Goal: Transaction & Acquisition: Purchase product/service

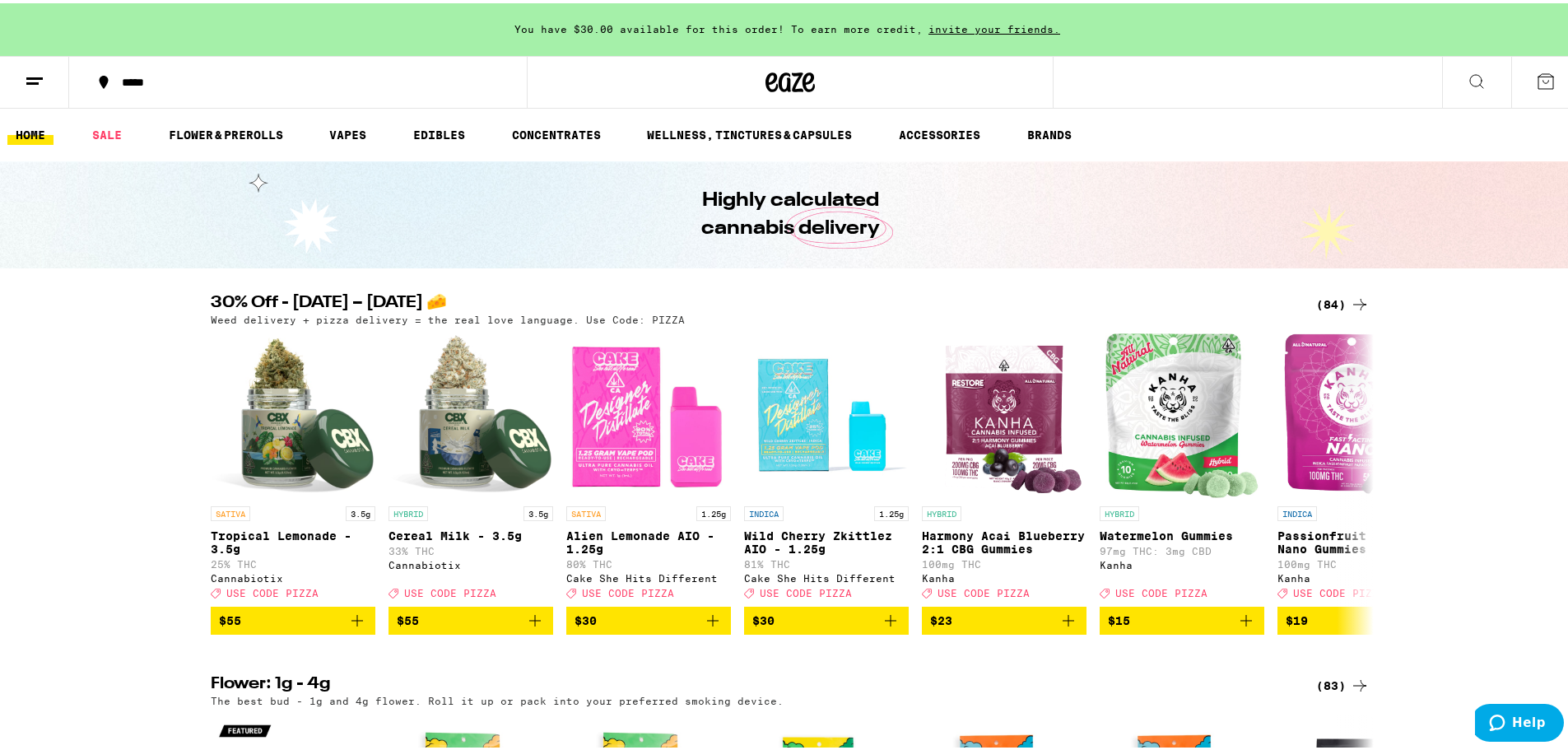
click at [23, 76] on button at bounding box center [35, 79] width 69 height 52
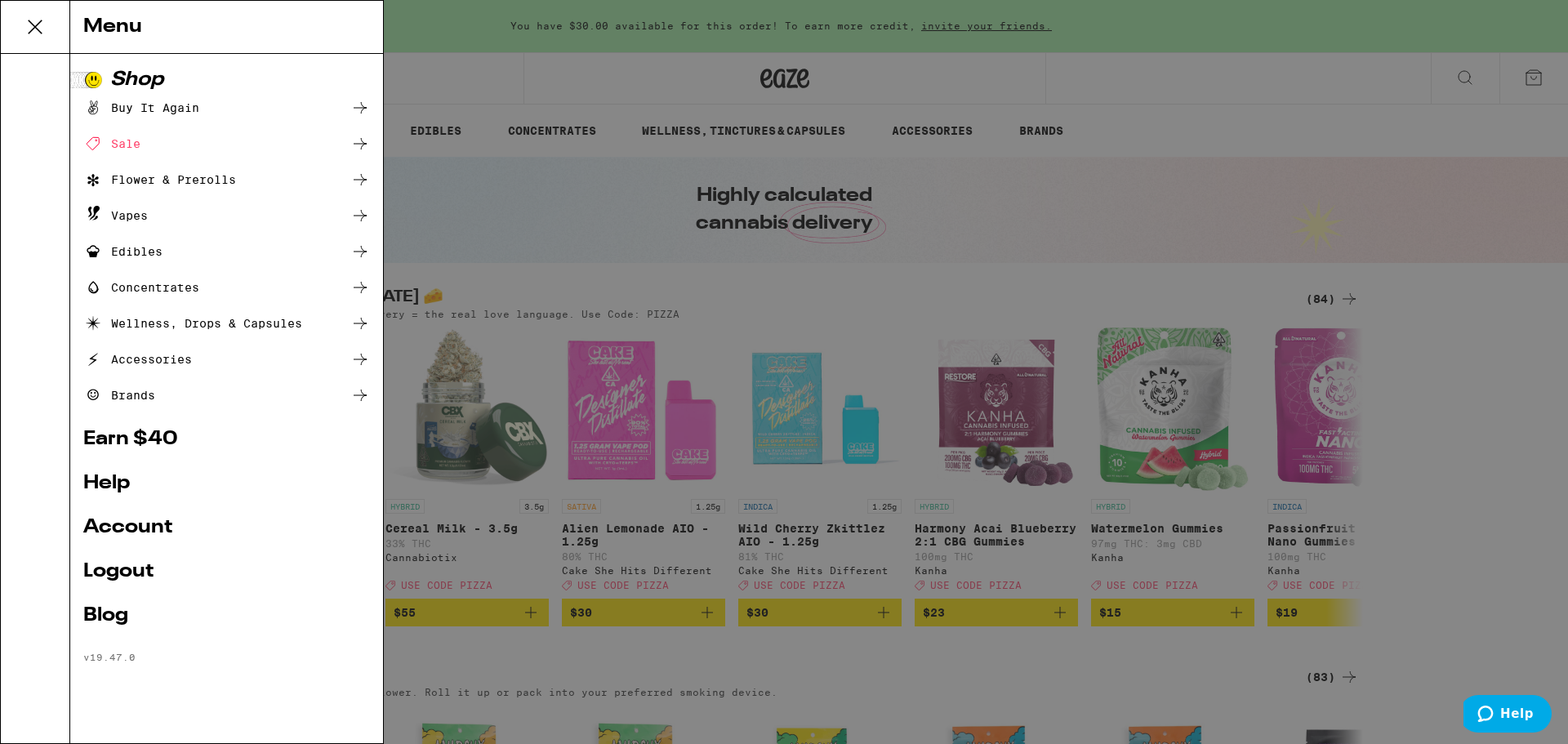
click at [122, 535] on link "Account" at bounding box center [226, 528] width 286 height 19
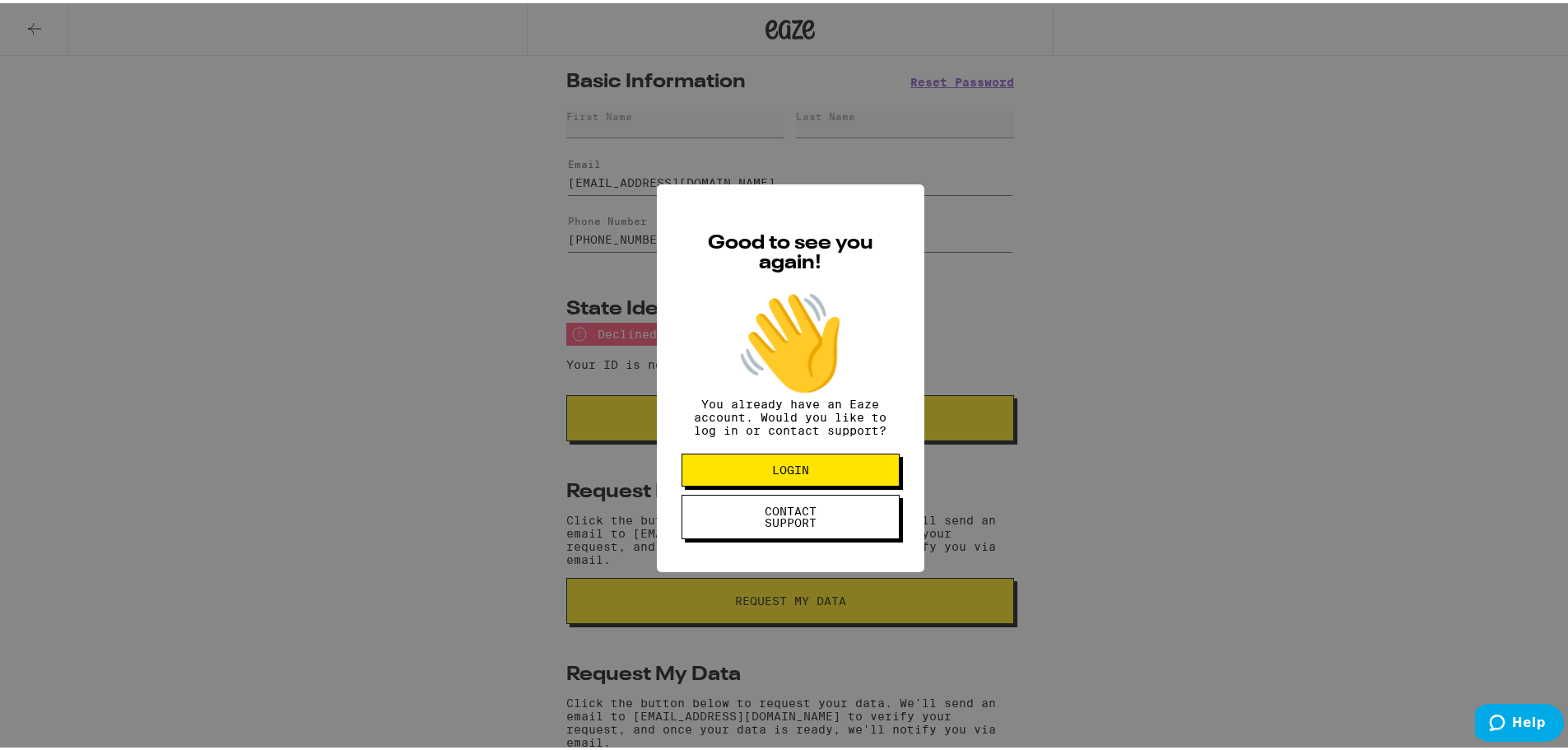
click at [784, 472] on span "LOGIN" at bounding box center [791, 467] width 37 height 12
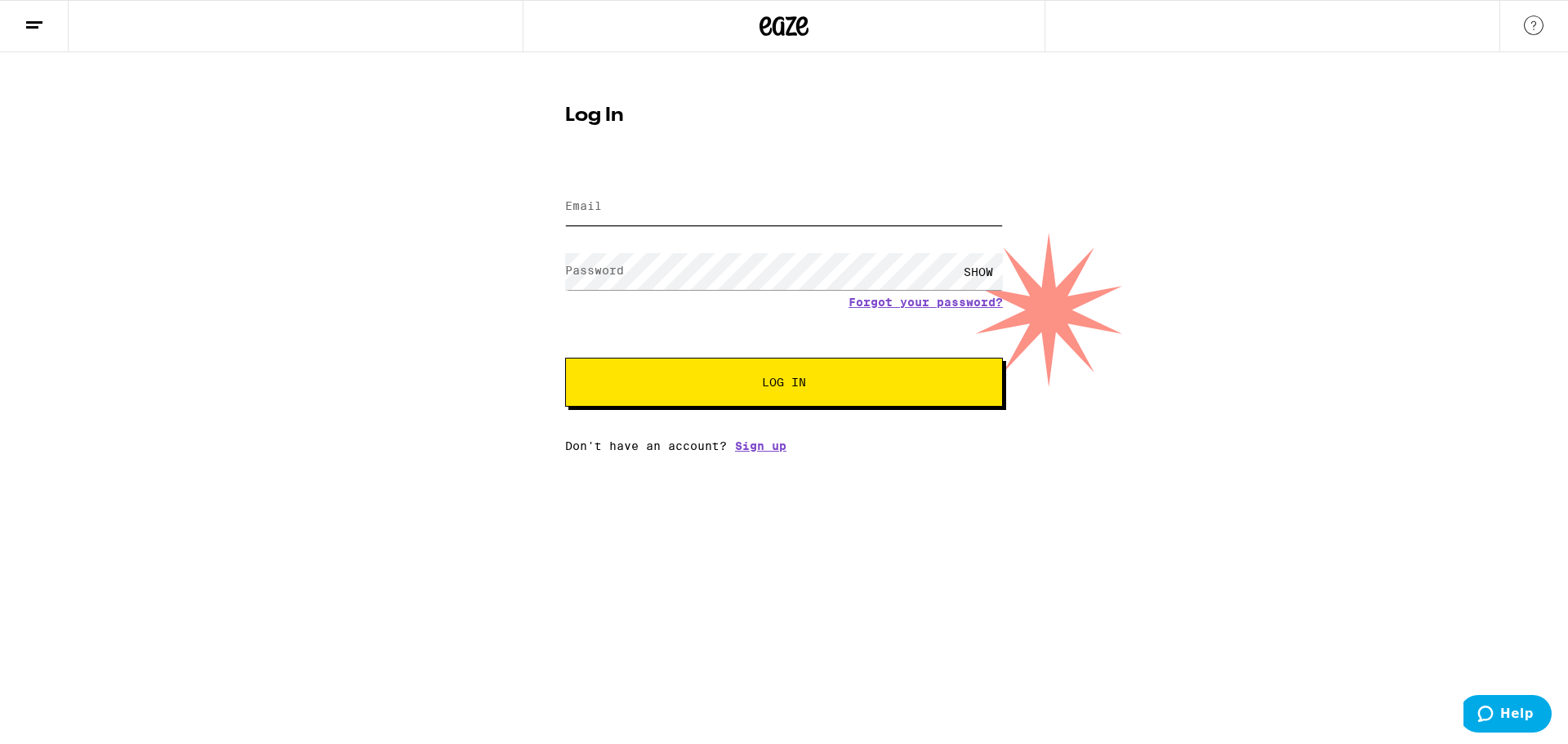
click at [643, 209] on input "Email" at bounding box center [784, 207] width 438 height 37
type input "[EMAIL_ADDRESS][DOMAIN_NAME]"
click at [566, 358] on button "Log In" at bounding box center [784, 382] width 438 height 49
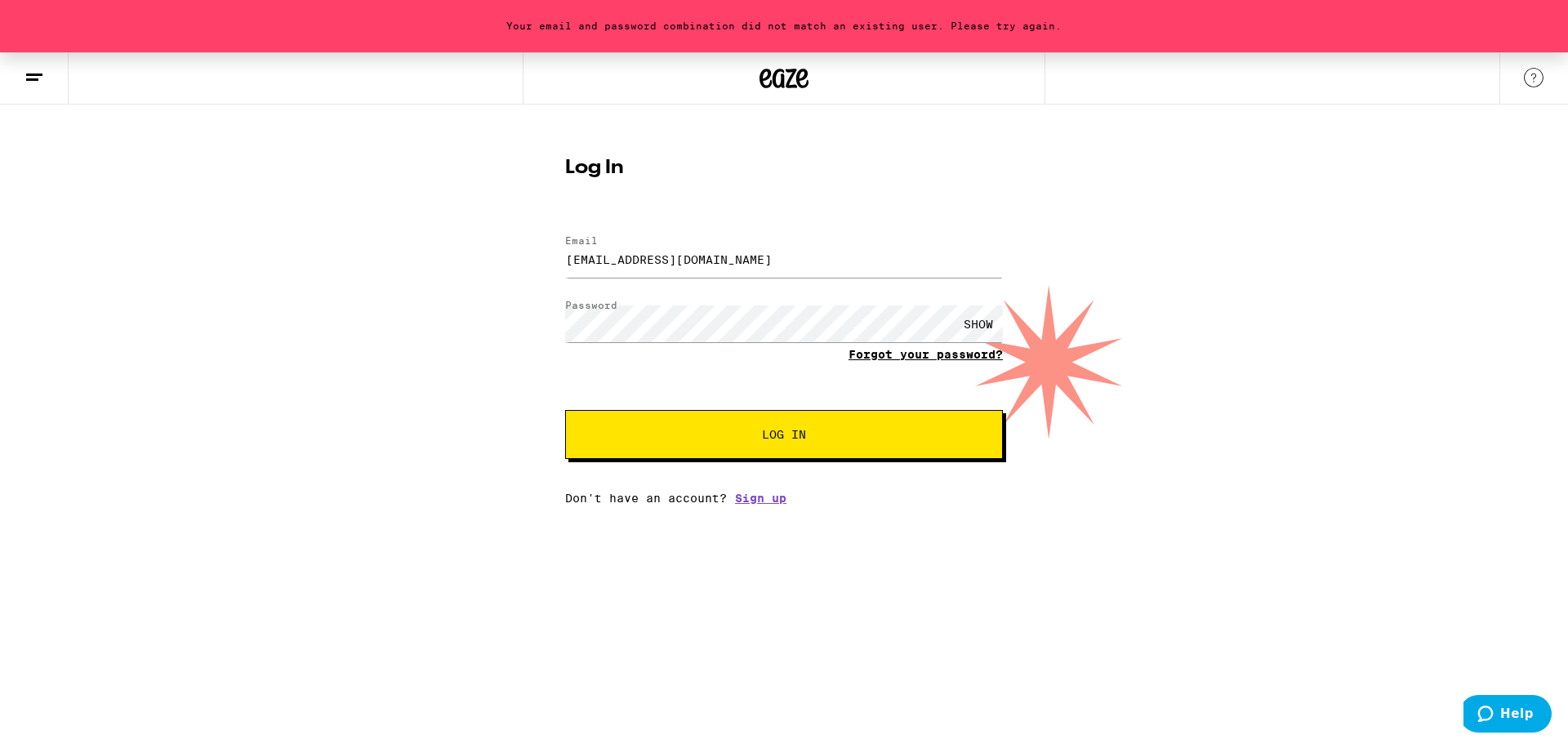
click at [879, 355] on link "Forgot your password?" at bounding box center [925, 354] width 155 height 13
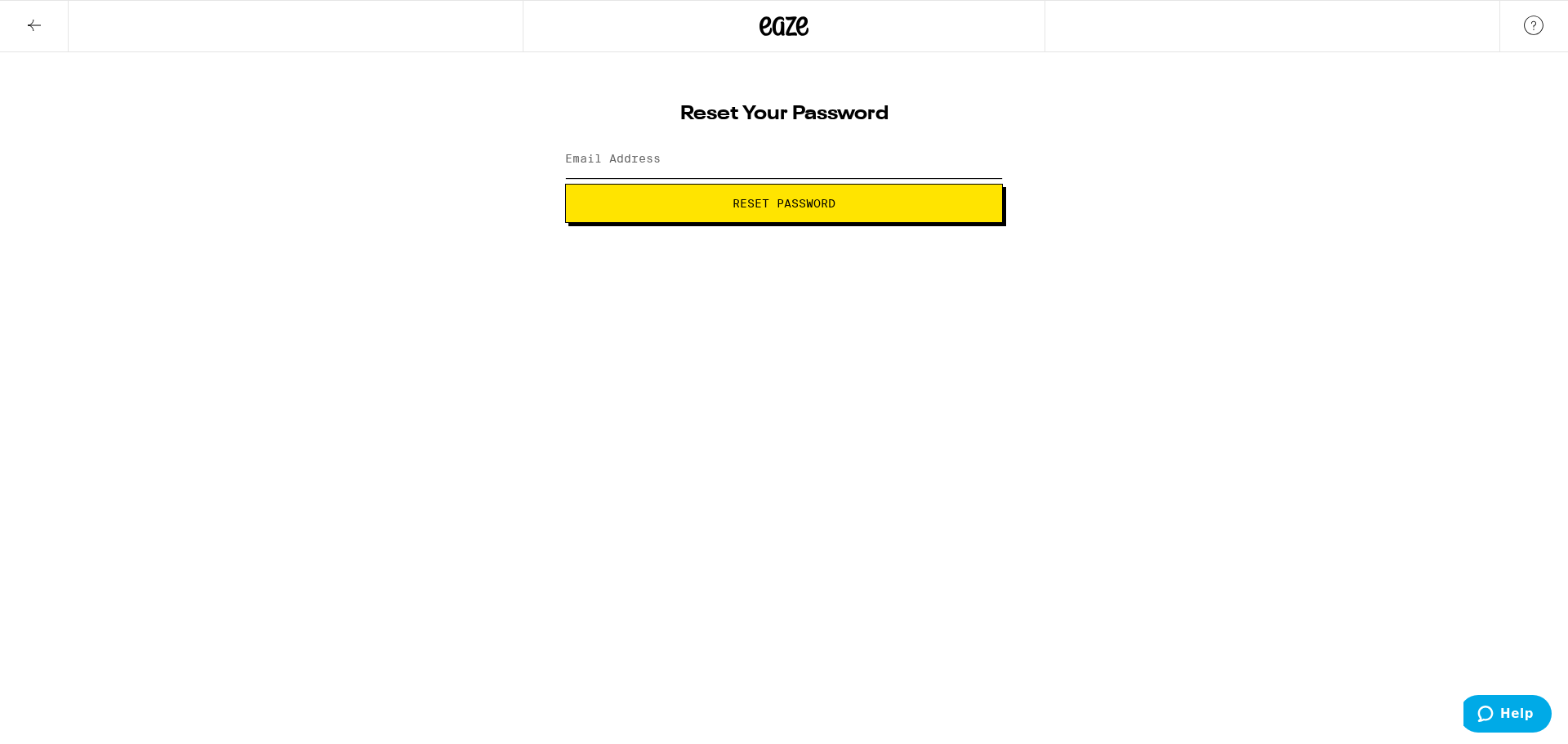
click at [664, 166] on input "Email Address" at bounding box center [784, 160] width 438 height 37
type input "[EMAIL_ADDRESS][DOMAIN_NAME]"
click at [566, 184] on button "Reset Password" at bounding box center [784, 203] width 438 height 39
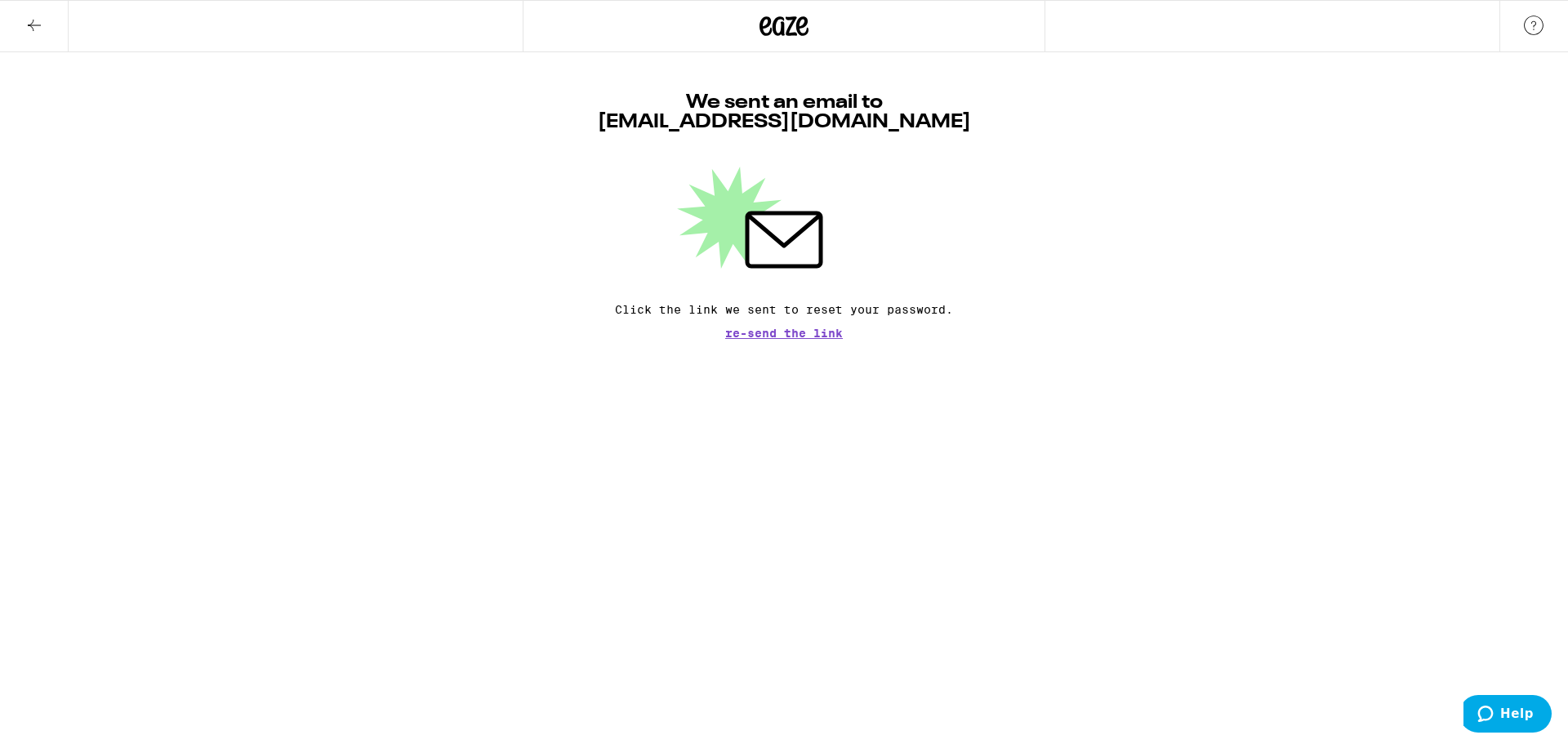
click at [46, 20] on button at bounding box center [34, 27] width 69 height 51
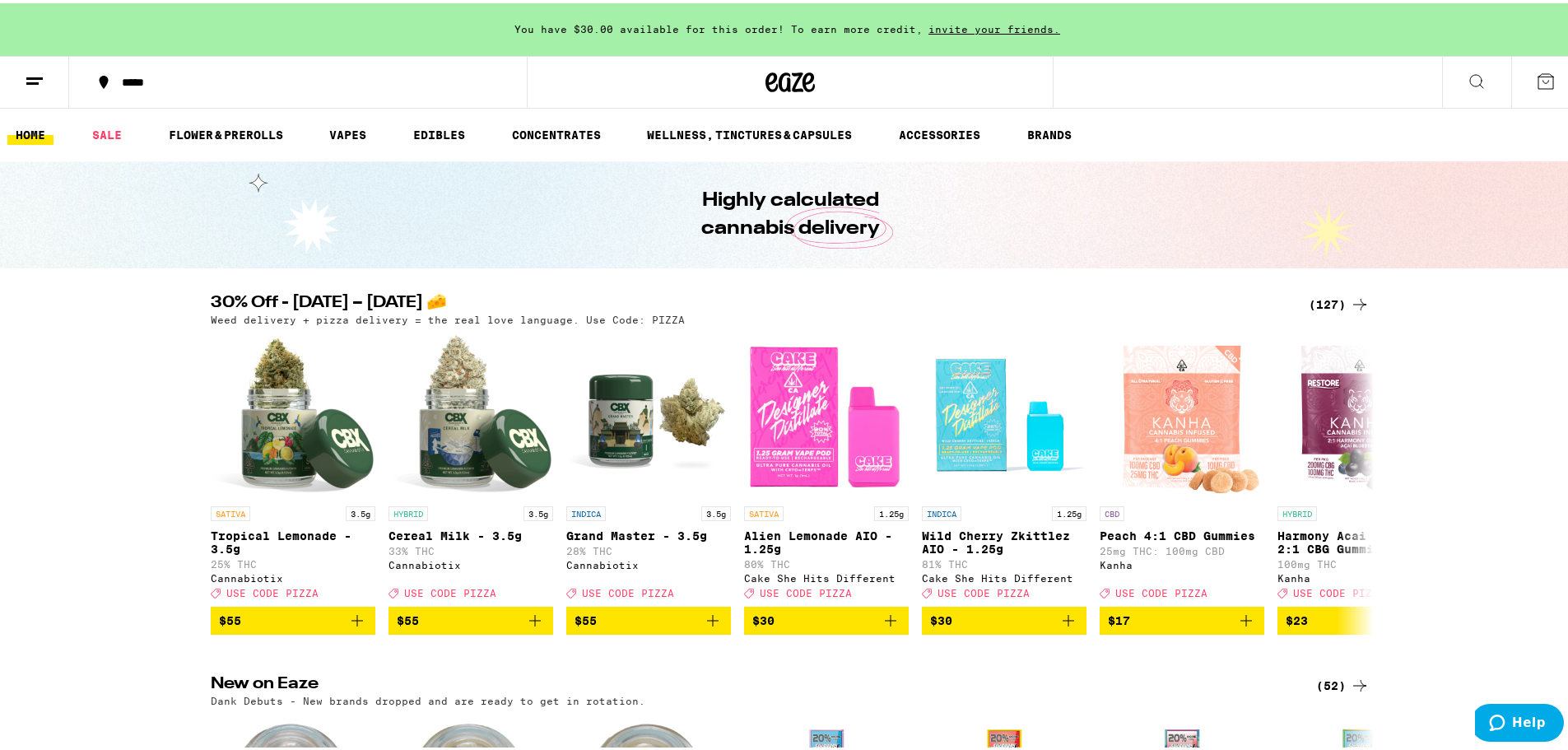
click at [41, 79] on icon at bounding box center [35, 78] width 20 height 20
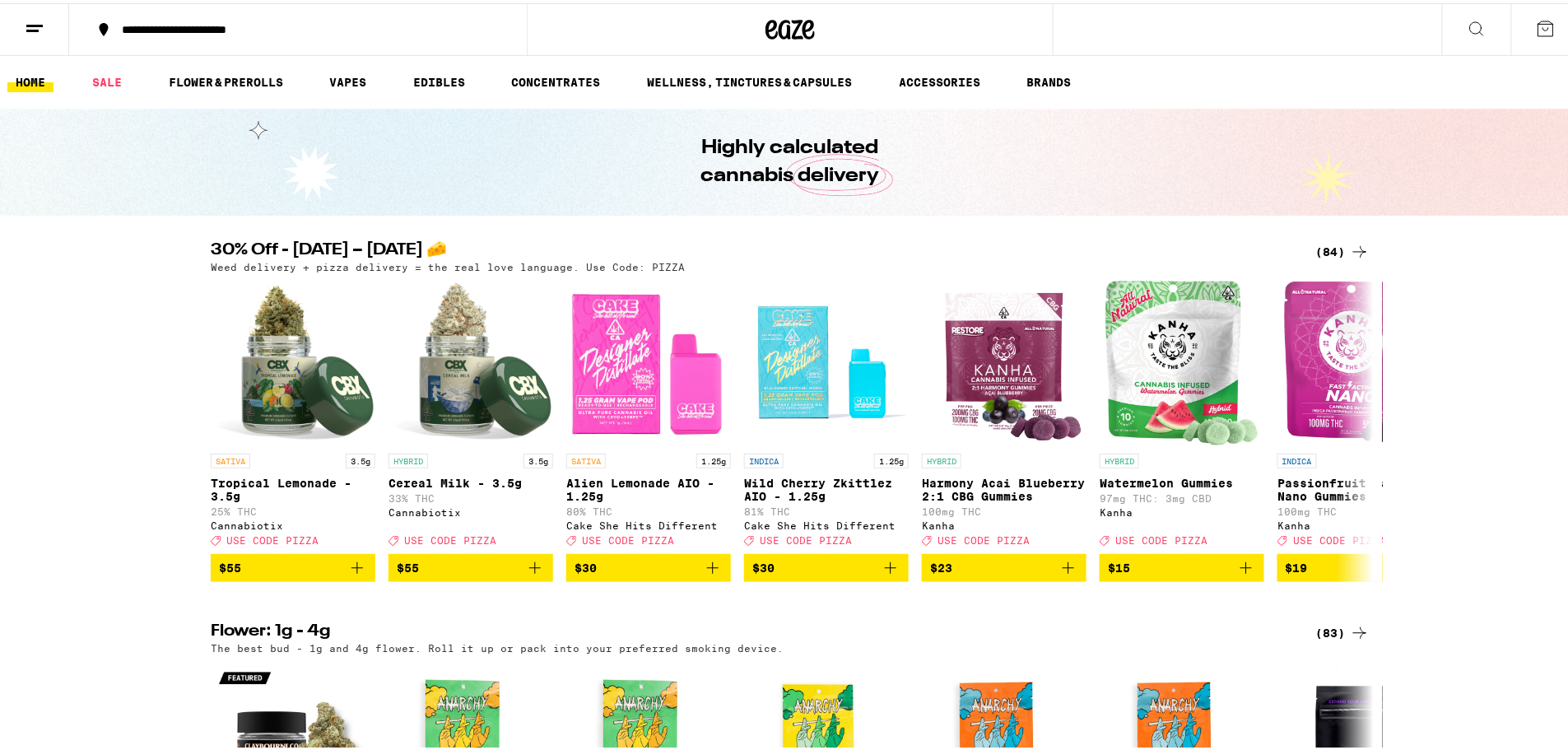
click at [48, 24] on button at bounding box center [35, 27] width 69 height 52
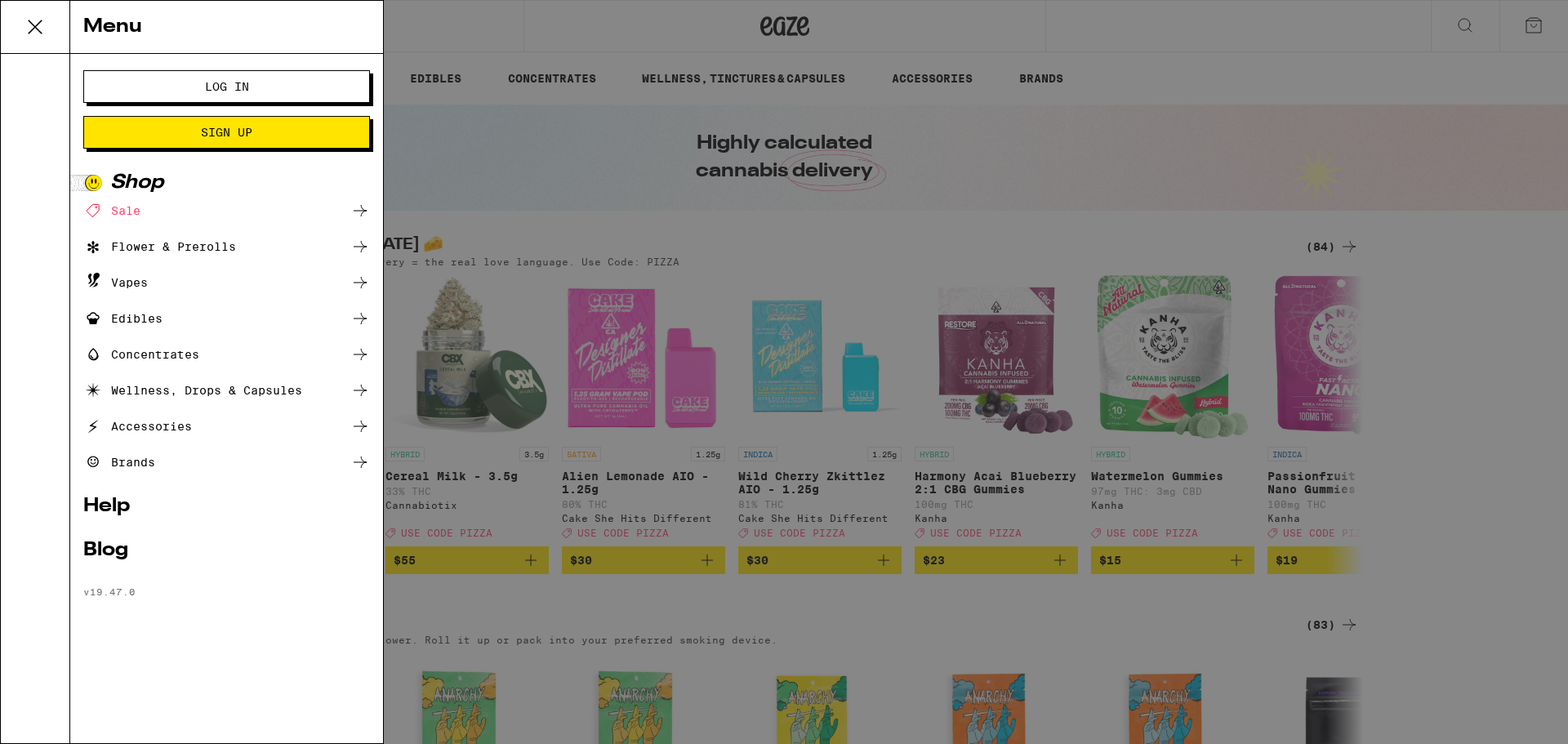
click at [250, 87] on span "Log In" at bounding box center [226, 86] width 155 height 11
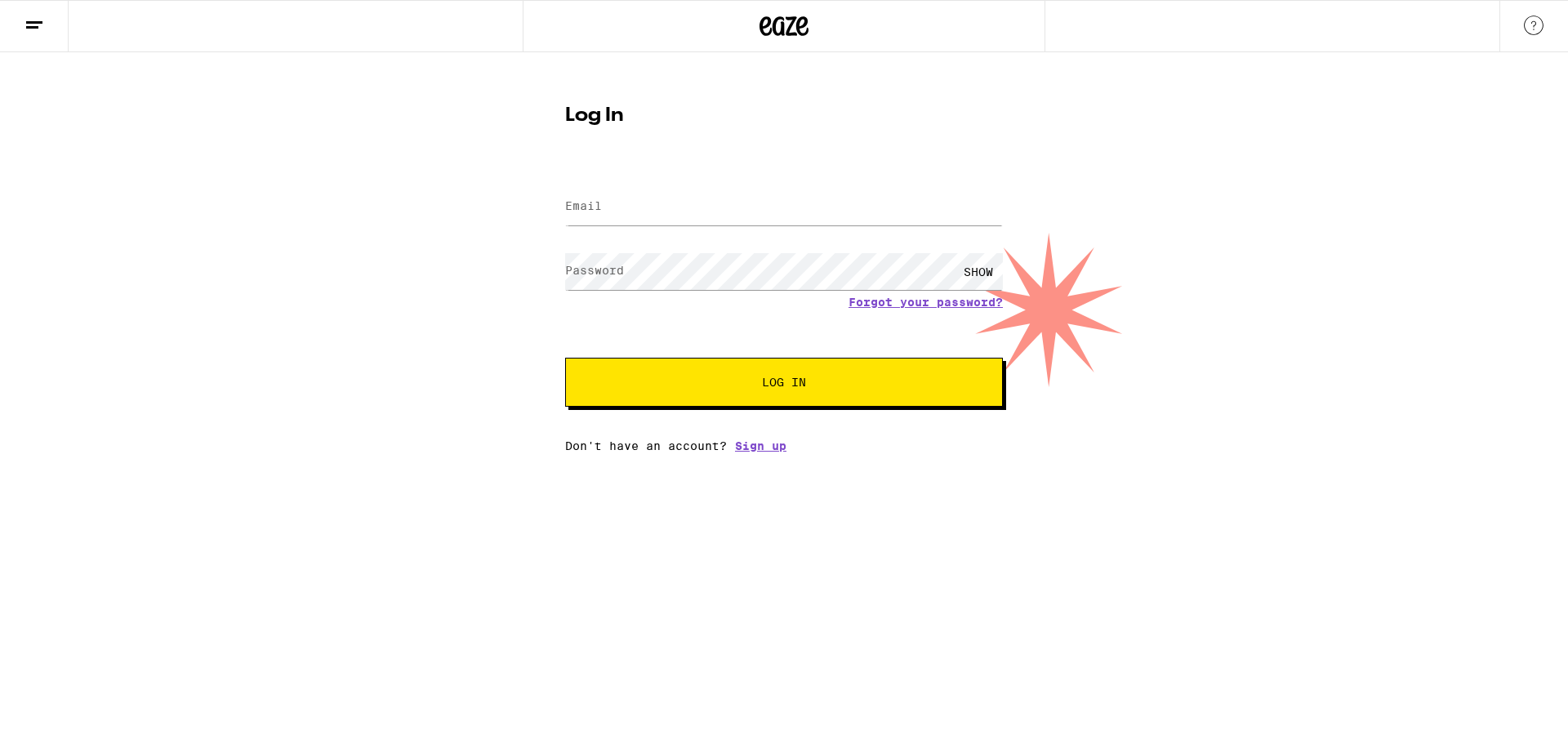
click at [596, 212] on label "Email" at bounding box center [584, 206] width 37 height 13
type input "[EMAIL_ADDRESS][DOMAIN_NAME]"
click at [566, 358] on button "Log In" at bounding box center [784, 382] width 438 height 49
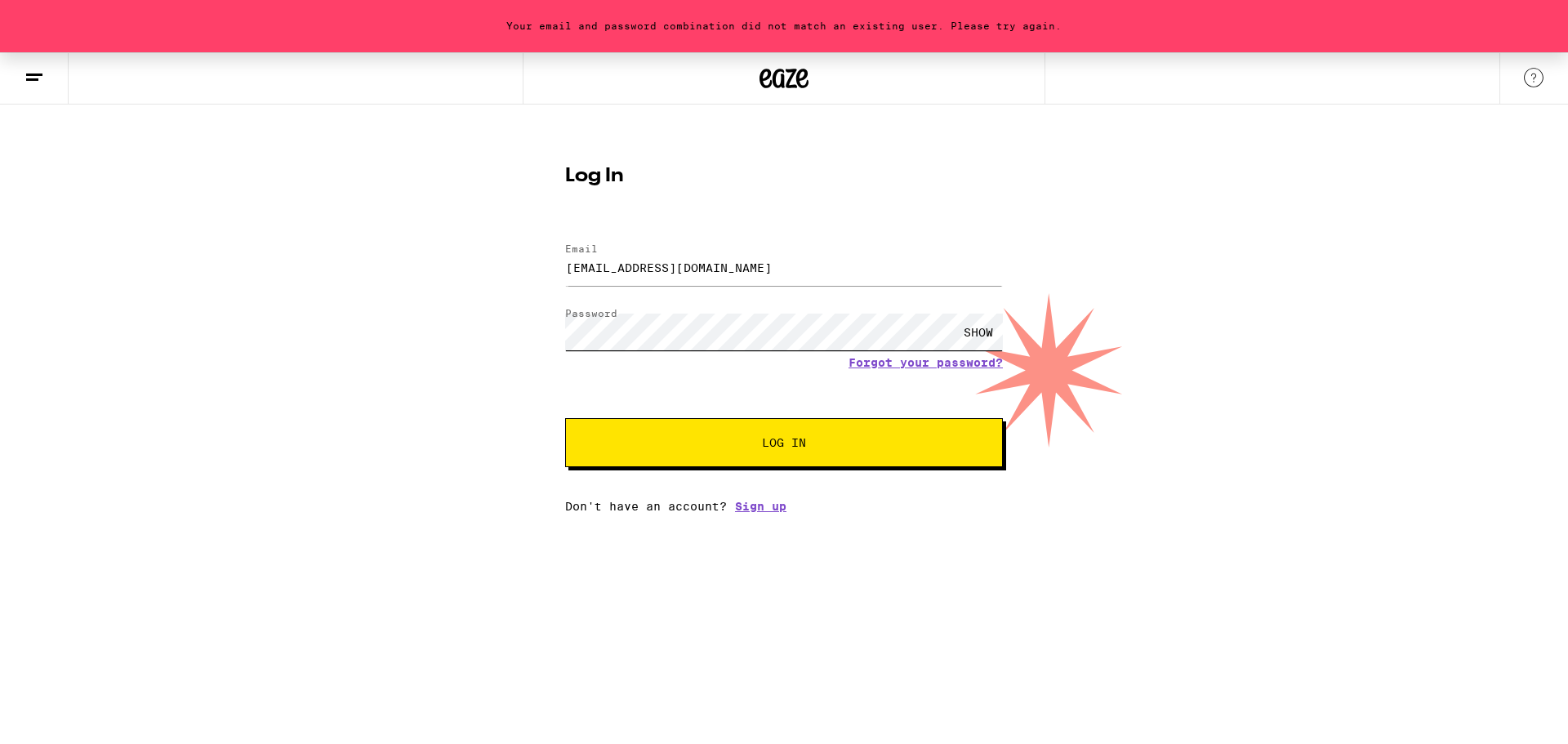
click at [566, 418] on button "Log In" at bounding box center [784, 442] width 438 height 49
